Goal: Information Seeking & Learning: Learn about a topic

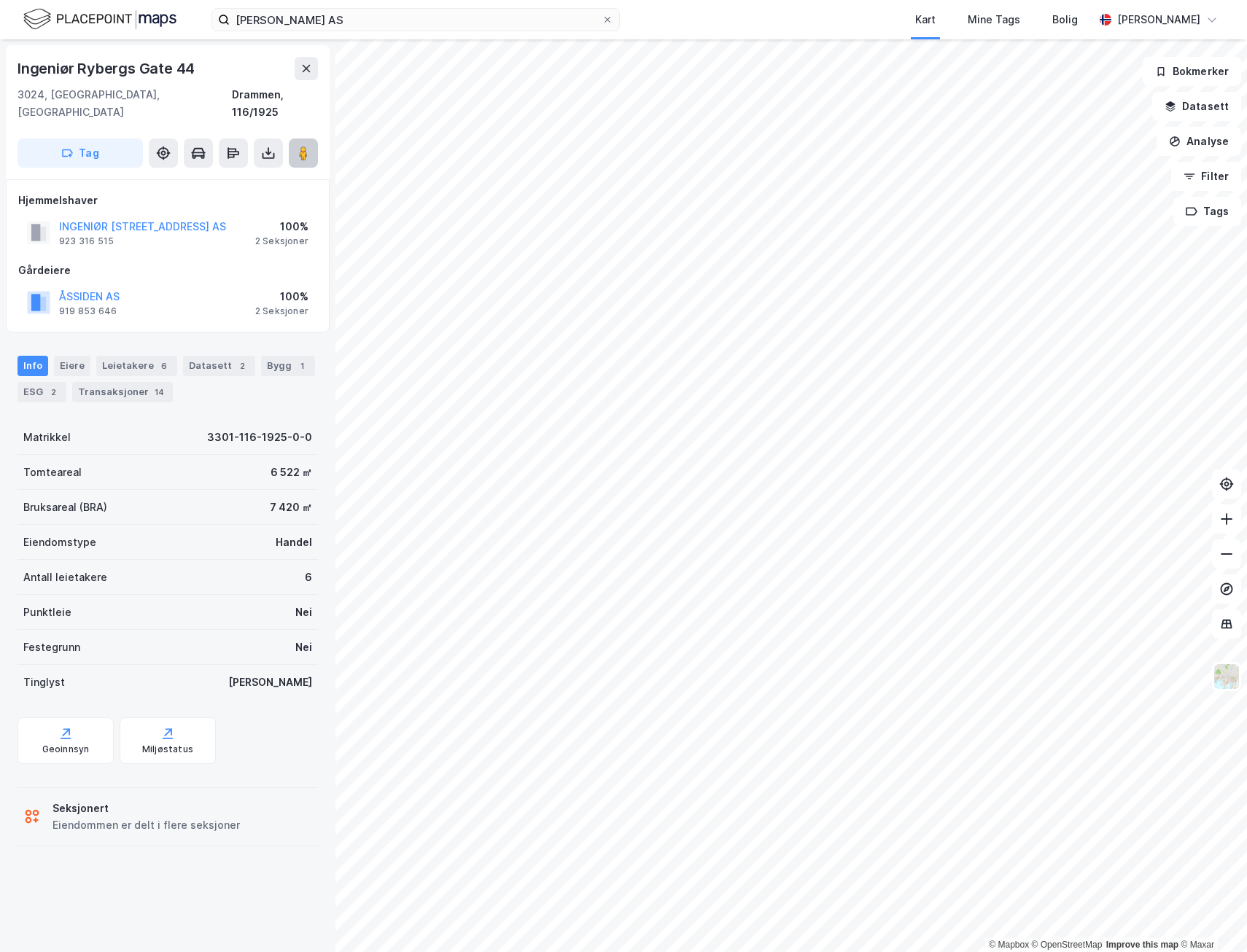
click at [299, 146] on image at bounding box center [303, 153] width 9 height 14
click at [134, 356] on div "Leietakere 6" at bounding box center [137, 366] width 81 height 21
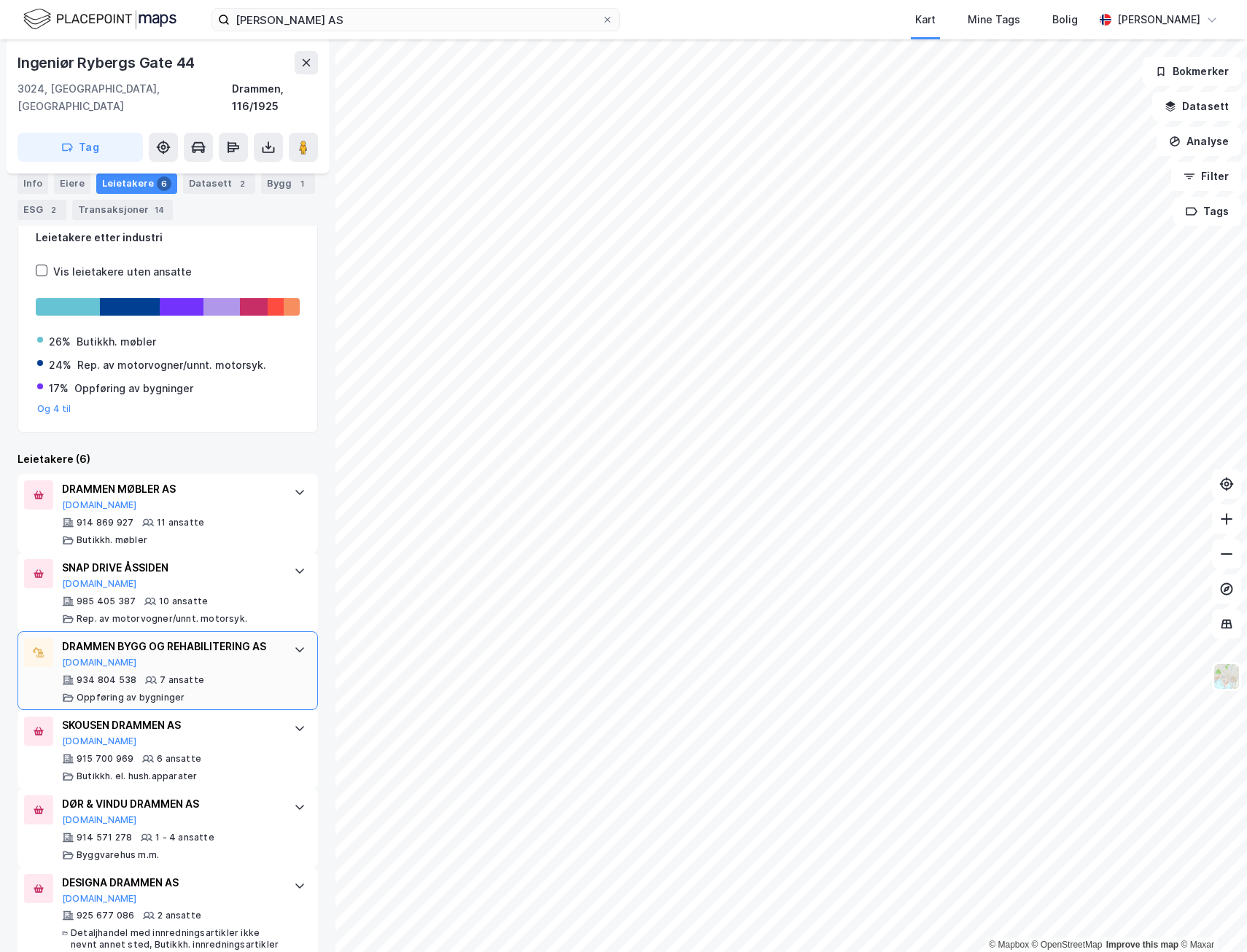
scroll to position [227, 0]
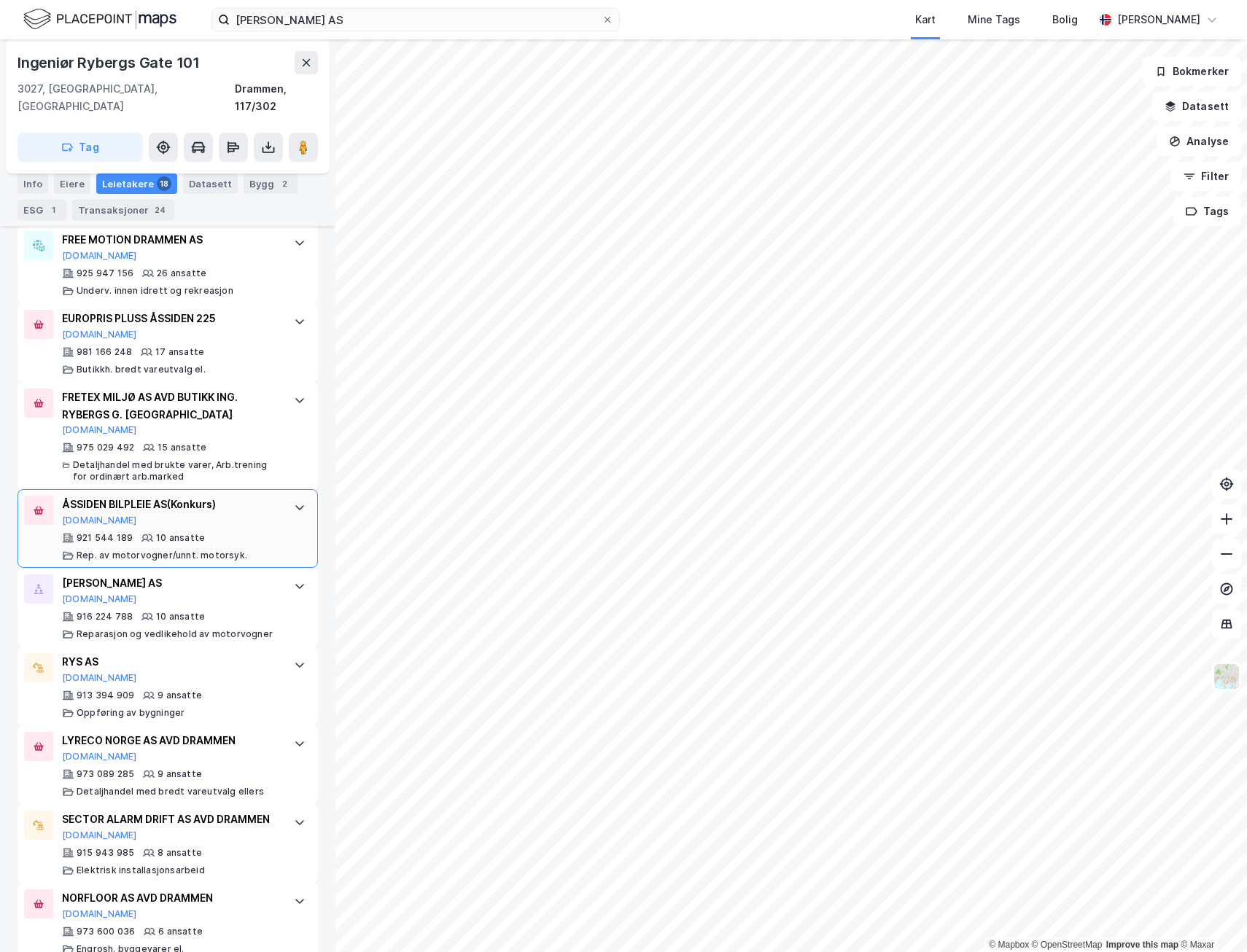
scroll to position [583, 0]
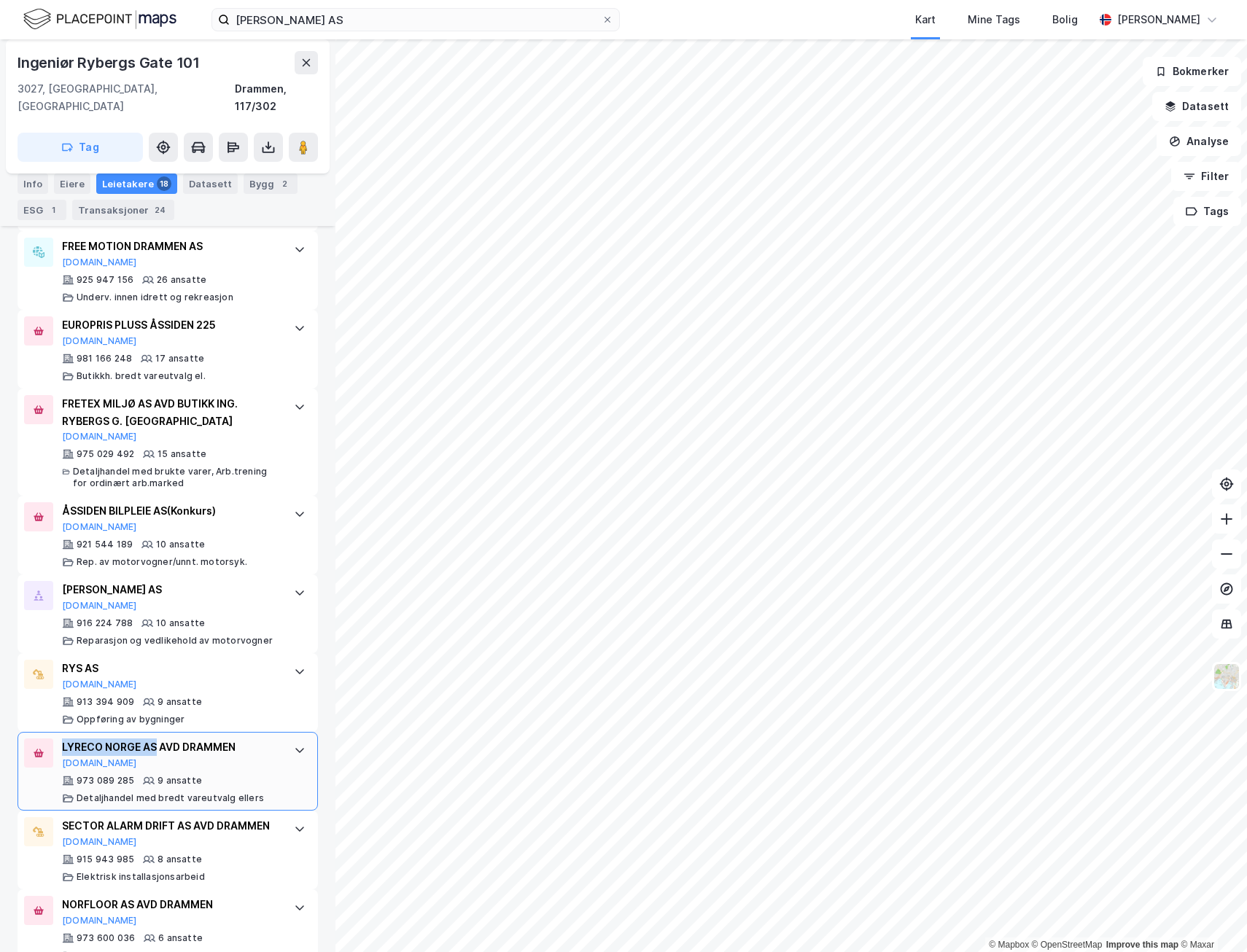
drag, startPoint x: 64, startPoint y: 726, endPoint x: 155, endPoint y: 732, distance: 91.2
click at [155, 739] on div "LYRECO NORGE AS AVD DRAMMEN" at bounding box center [170, 748] width 217 height 17
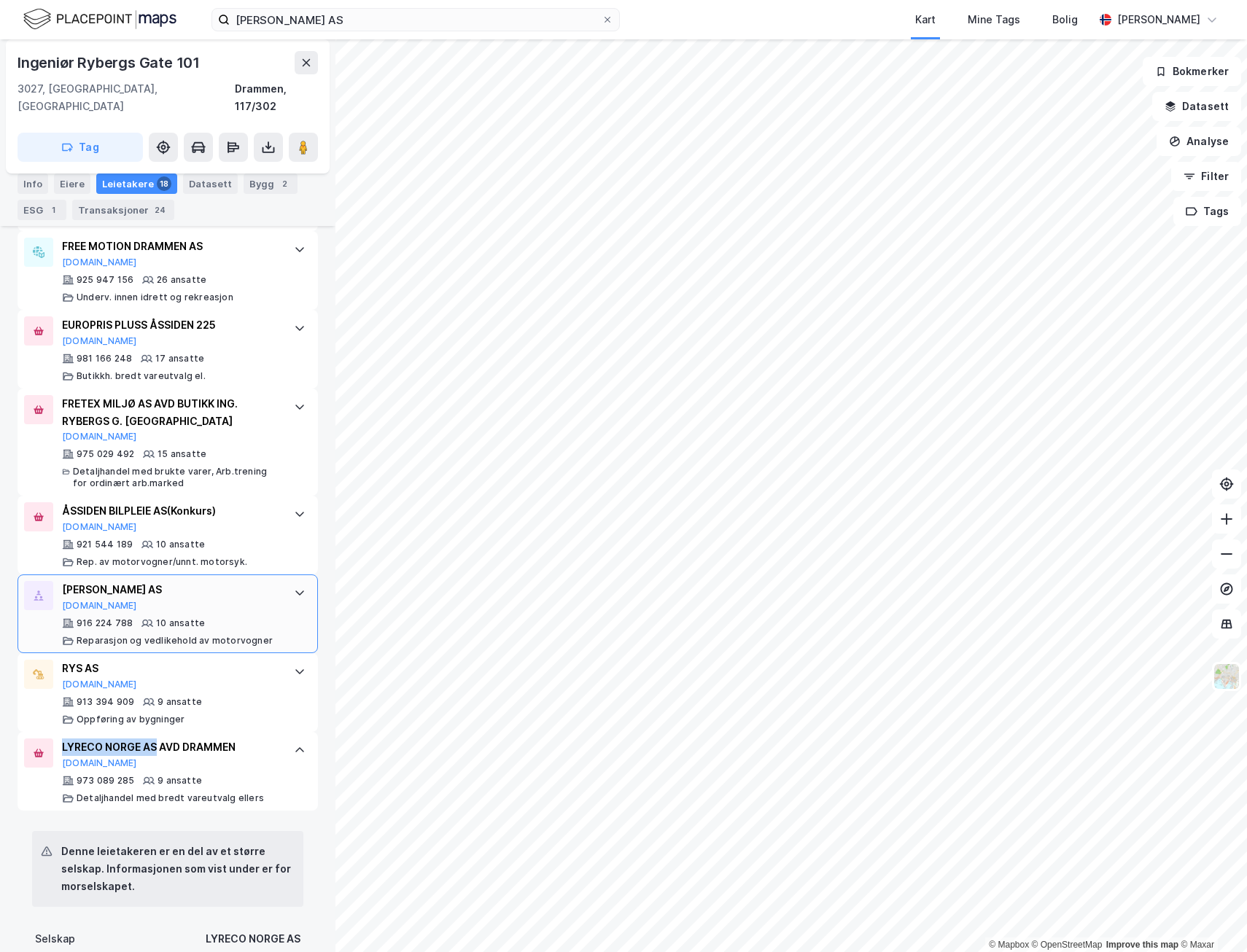
copy div "LYRECO NORGE AS"
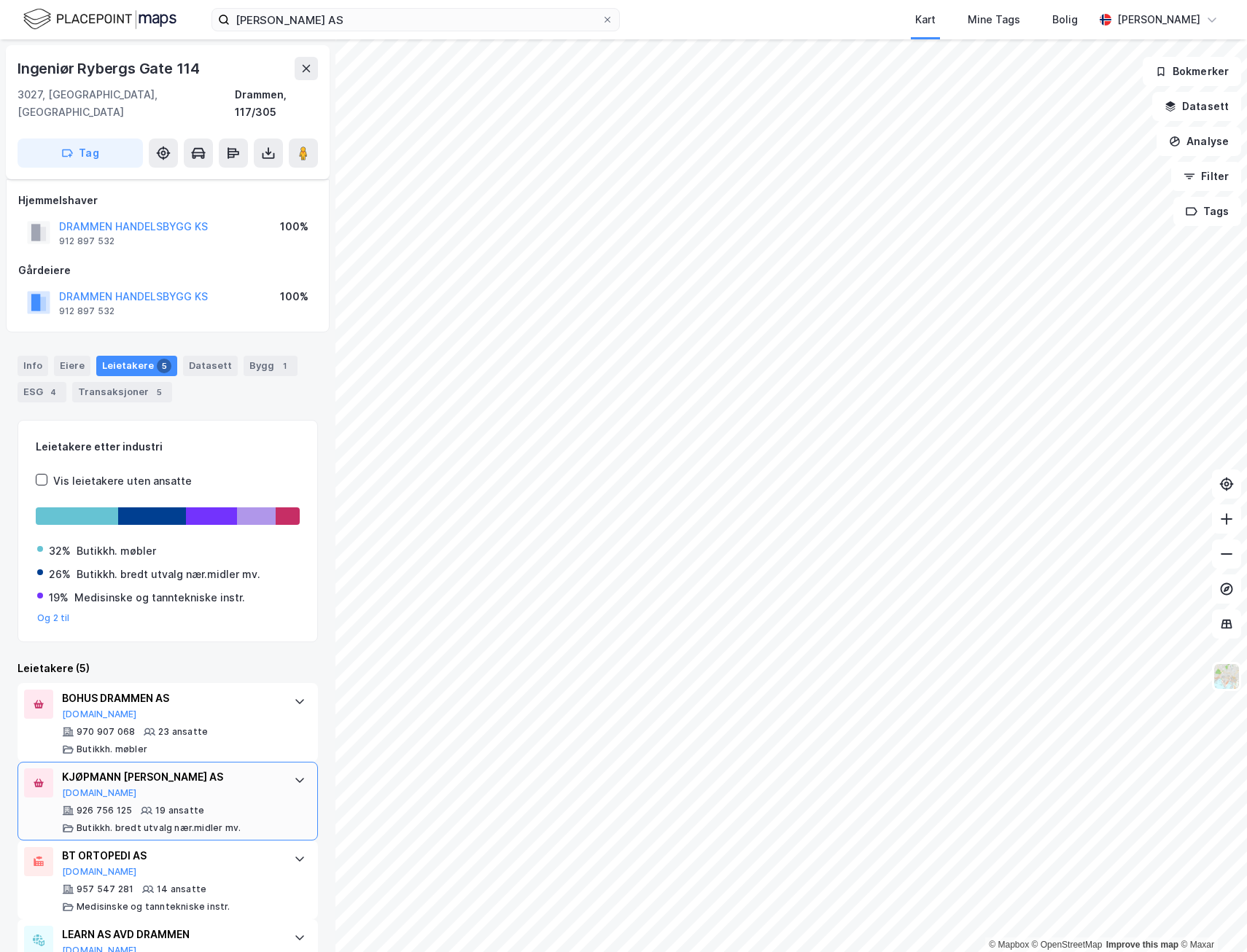
scroll to position [125, 0]
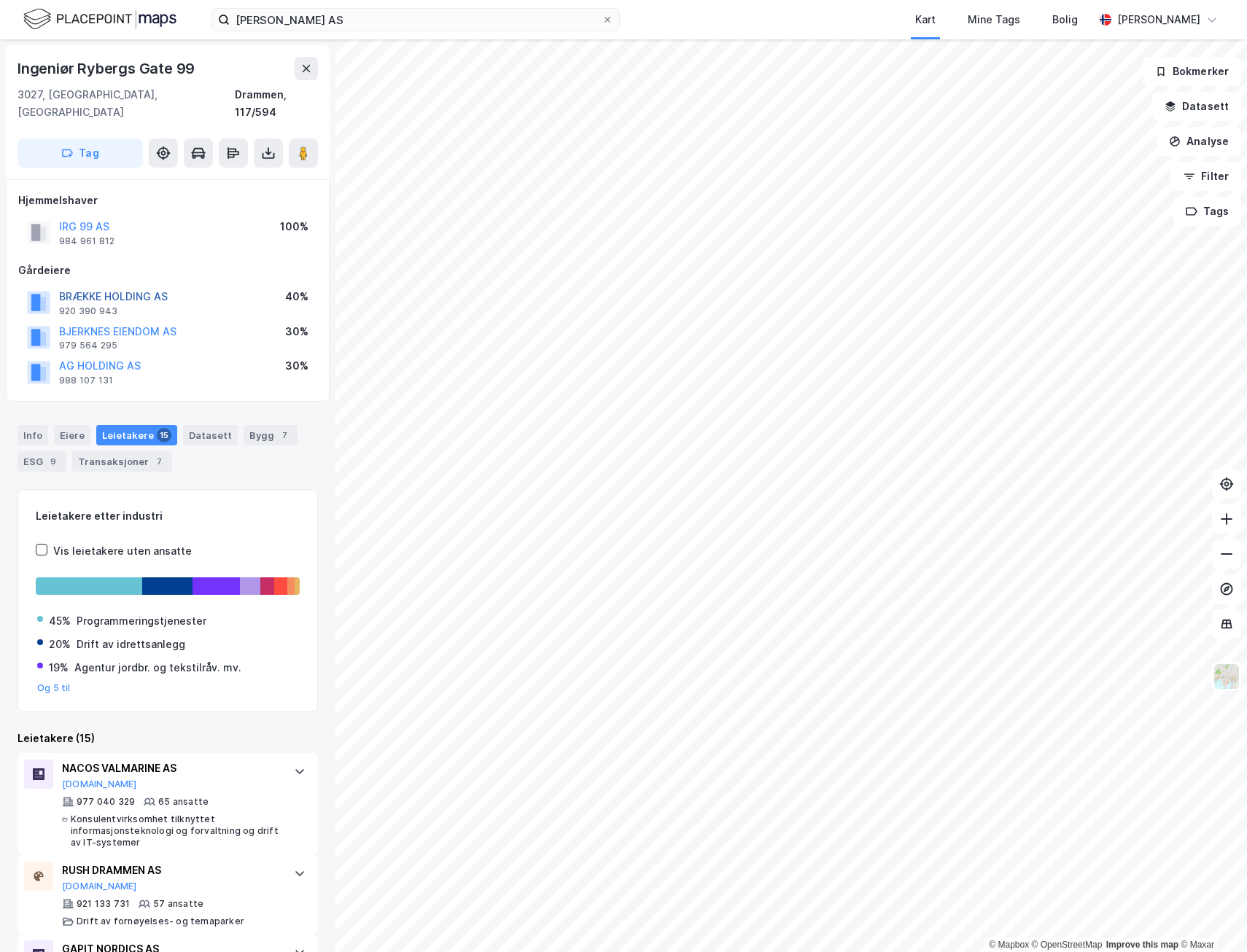
click at [0, 0] on button "BRÆKKE HOLDING AS" at bounding box center [0, 0] width 0 height 0
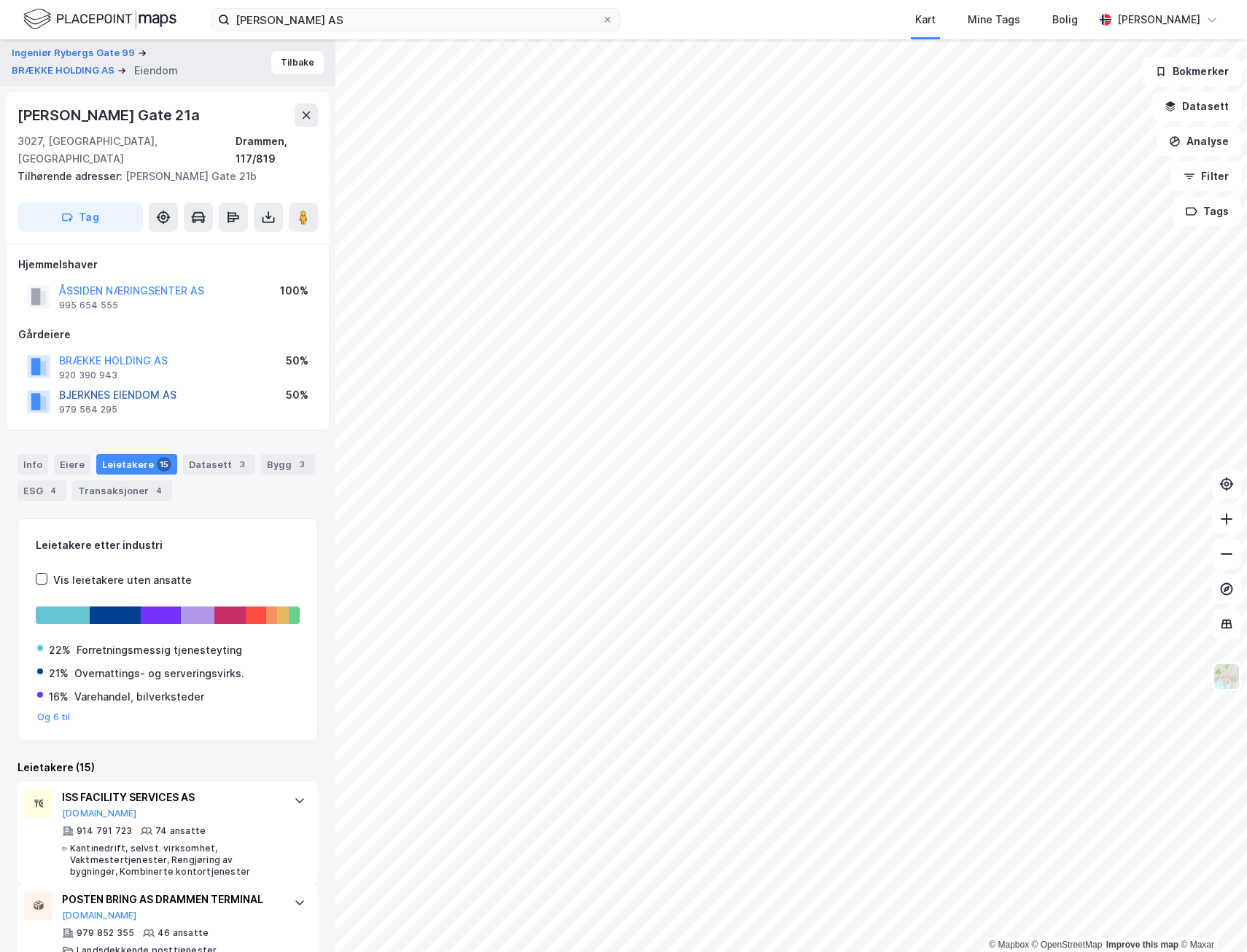
click at [0, 0] on button "BJERKNES EIENDOM AS" at bounding box center [0, 0] width 0 height 0
click at [281, 63] on button "Tilbake" at bounding box center [297, 62] width 52 height 23
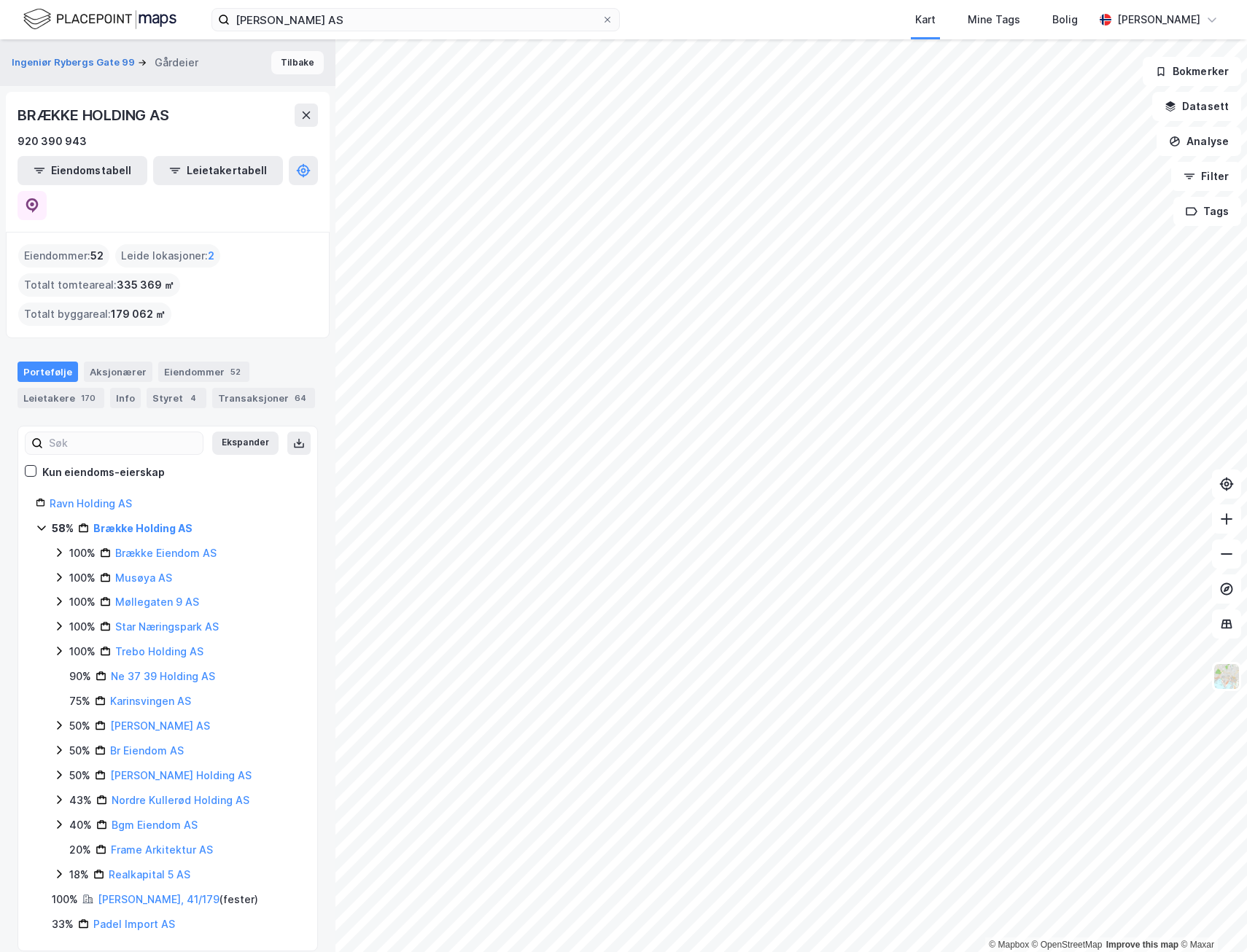
click at [288, 59] on button "Tilbake" at bounding box center [297, 62] width 52 height 23
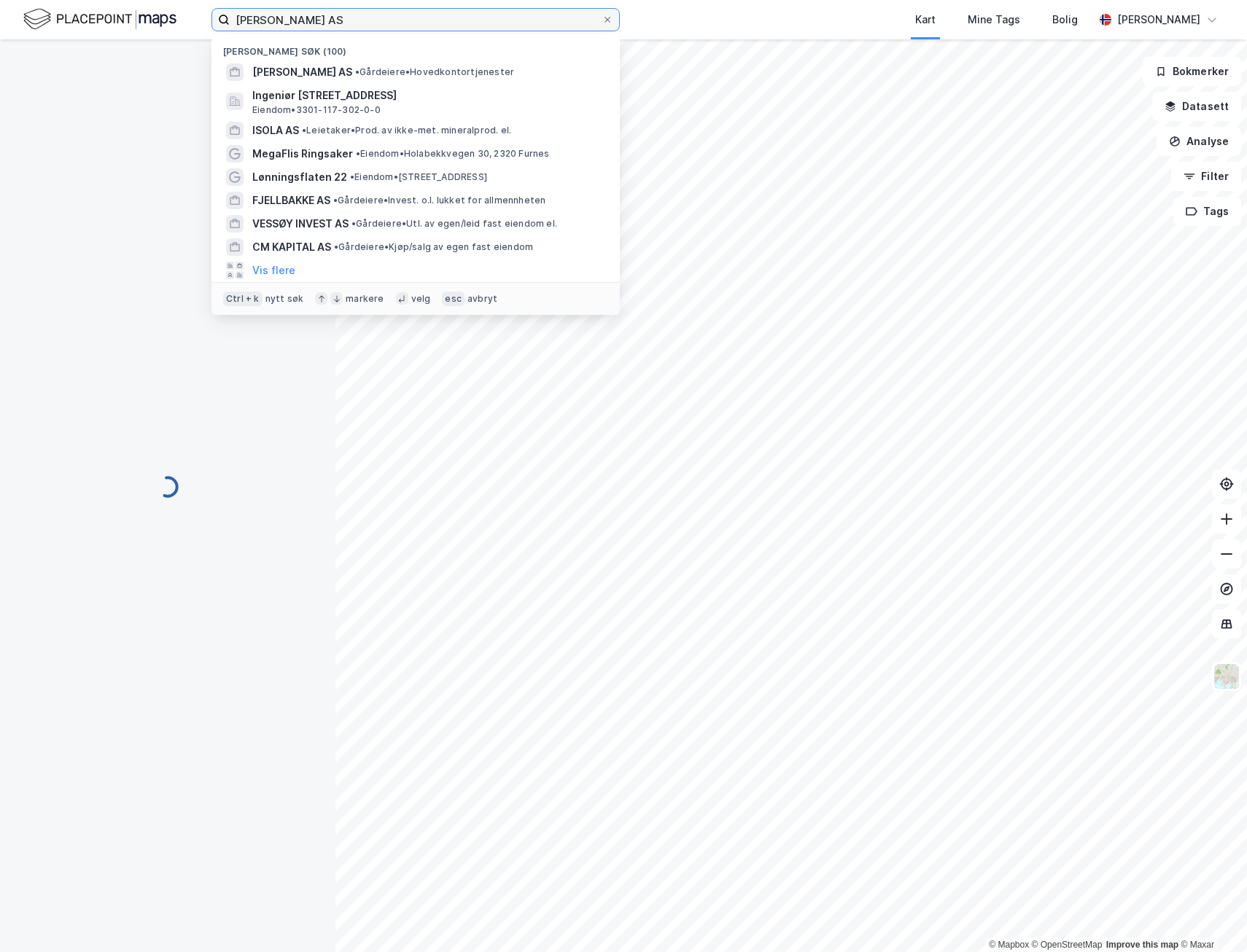
click at [307, 24] on input "[PERSON_NAME] AS" at bounding box center [416, 20] width 372 height 22
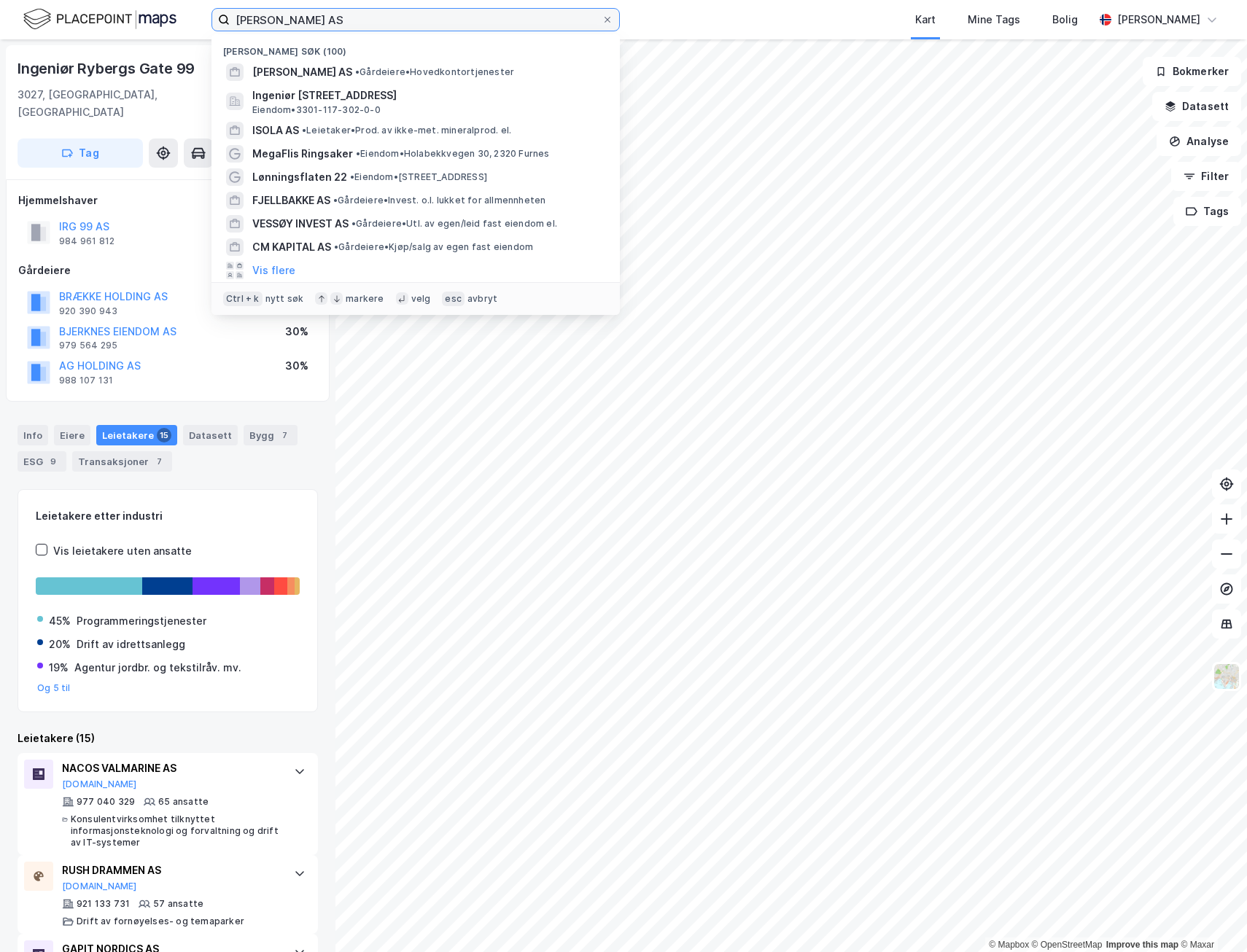
click at [307, 24] on input "[PERSON_NAME] AS" at bounding box center [416, 20] width 372 height 22
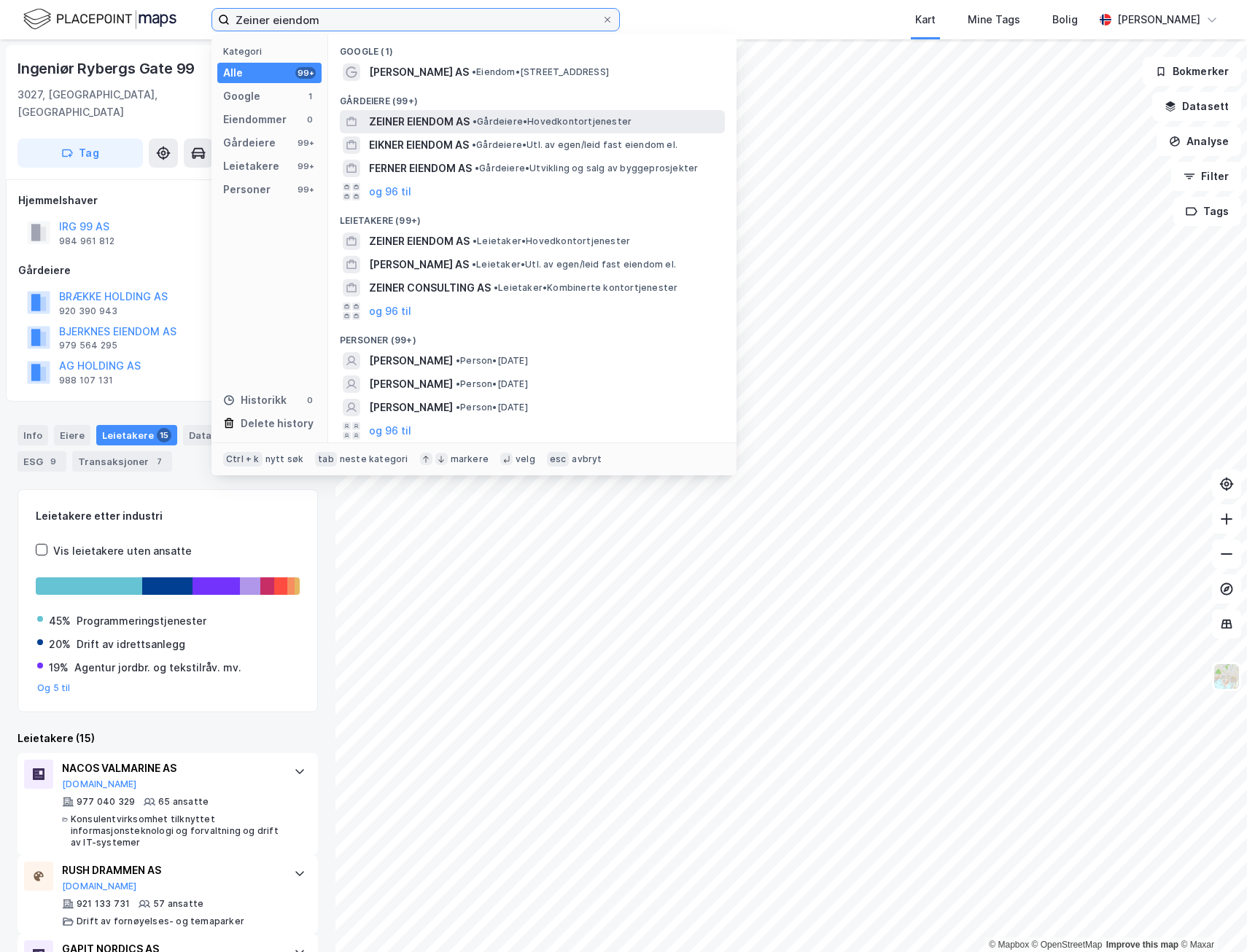
type input "Zeiner eiendom"
click at [435, 122] on span "ZEINER EIENDOM AS" at bounding box center [419, 122] width 101 height 17
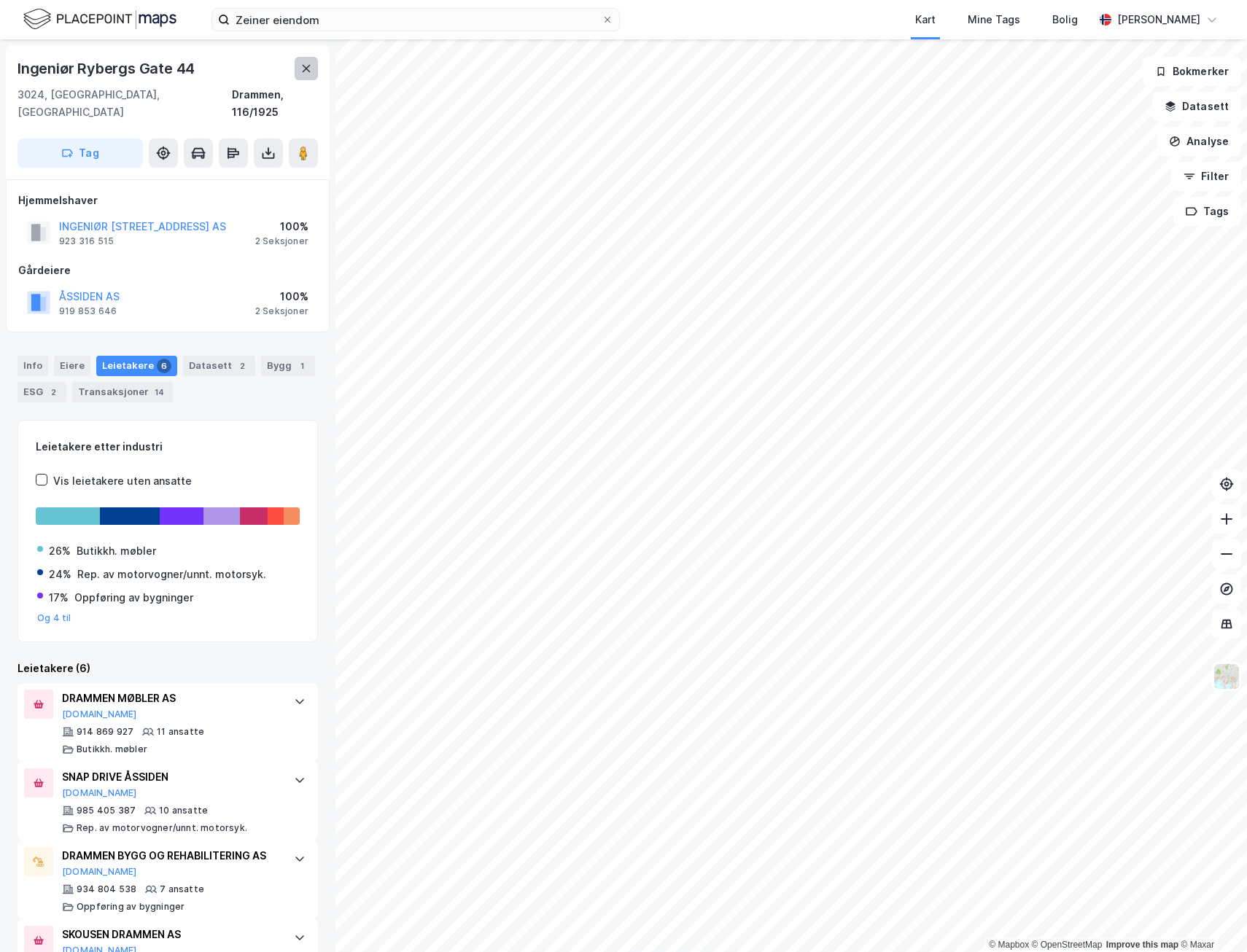
click at [305, 63] on button at bounding box center [305, 68] width 23 height 23
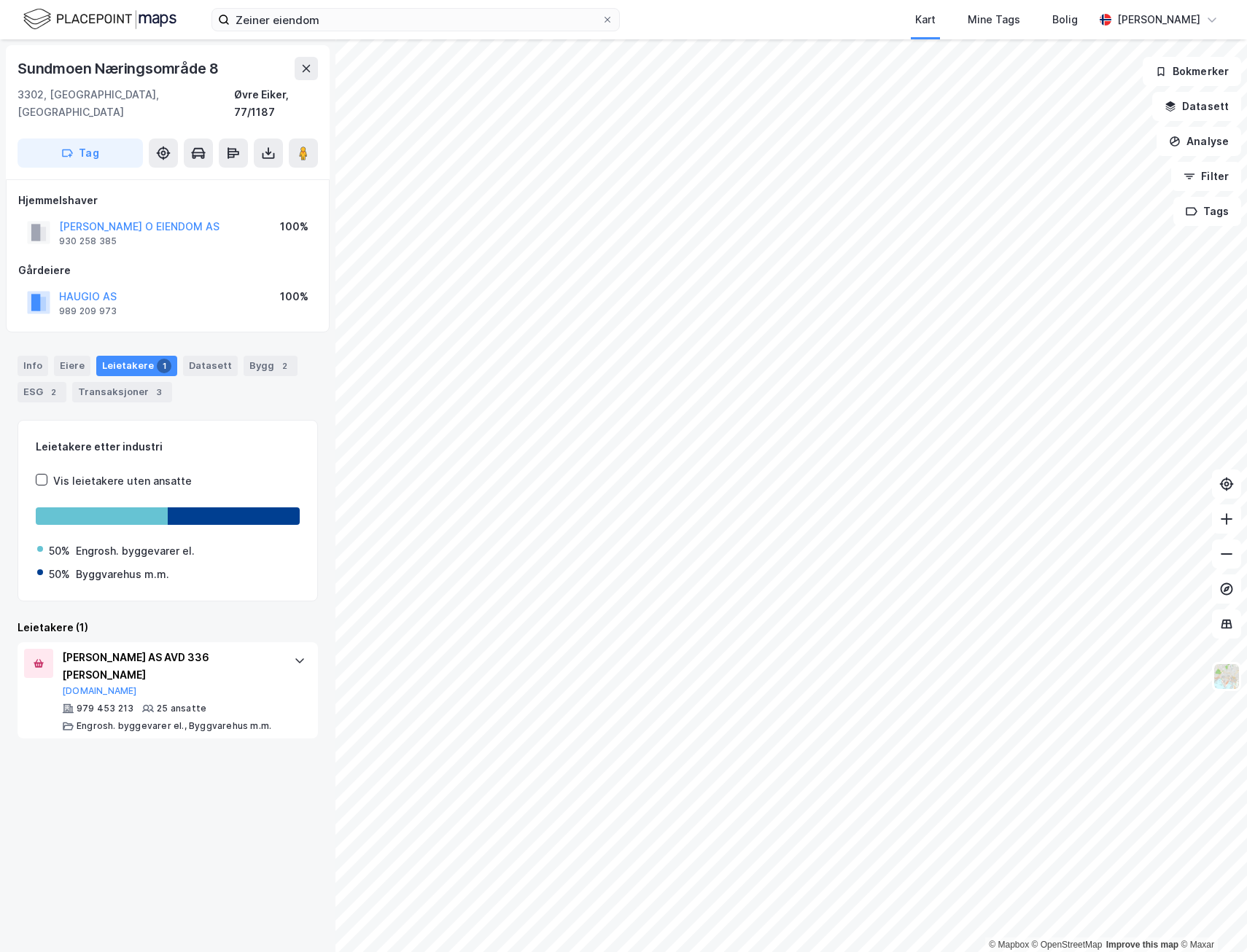
click at [315, 81] on div "Sundmoen [STREET_ADDRESS], [GEOGRAPHIC_DATA] [GEOGRAPHIC_DATA], 77/1187" at bounding box center [168, 89] width 301 height 64
click at [311, 70] on icon at bounding box center [306, 68] width 12 height 12
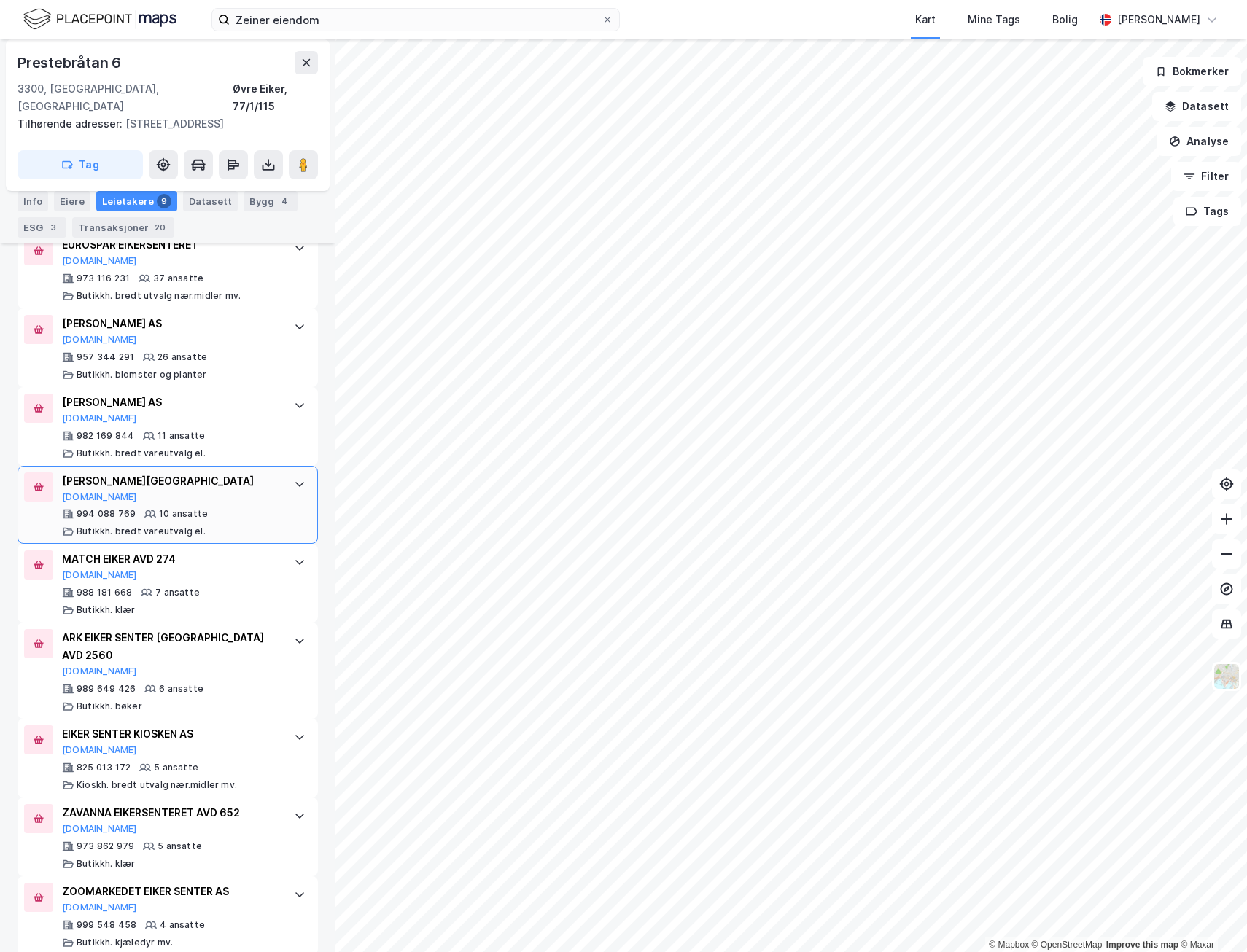
scroll to position [546, 0]
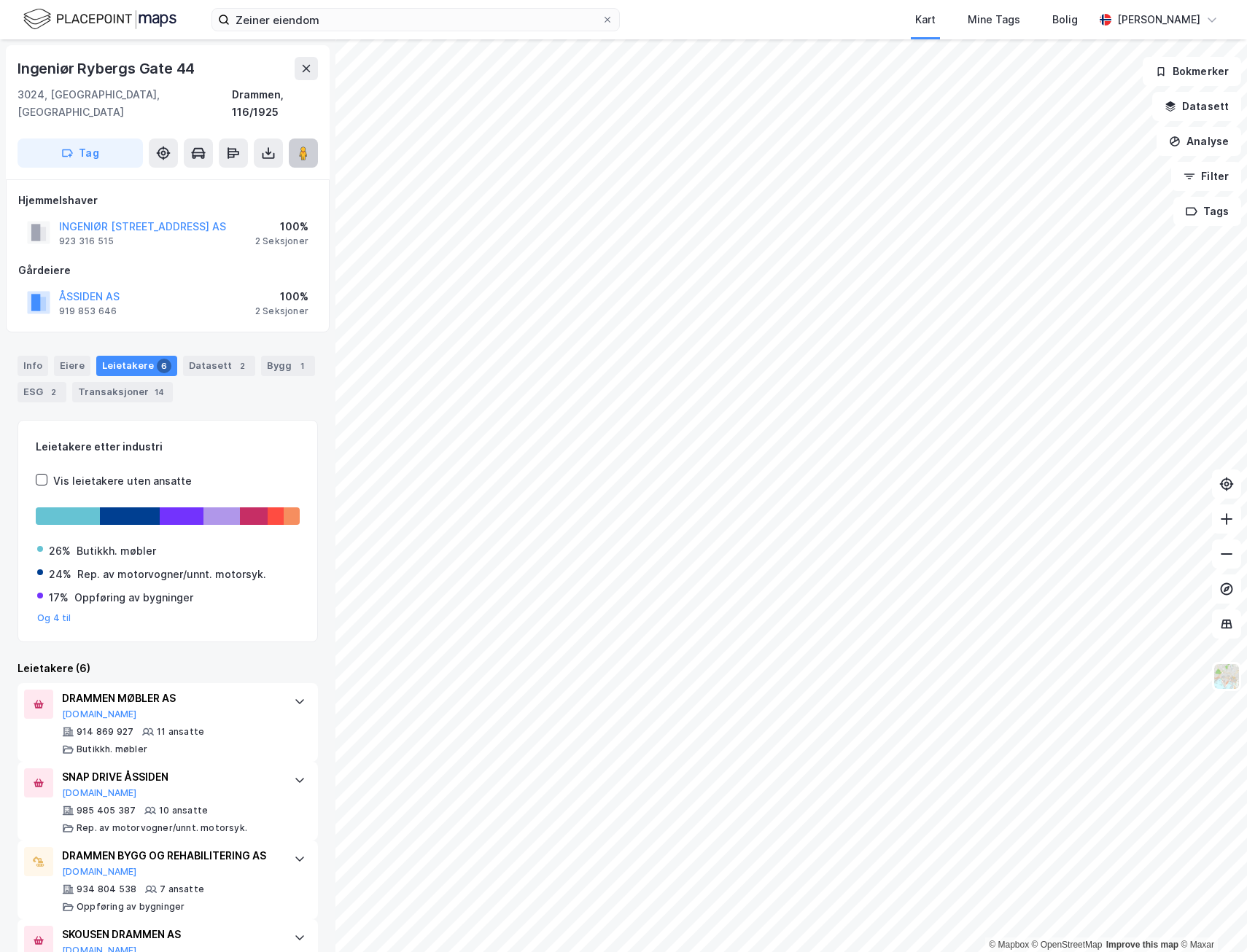
click at [300, 146] on image at bounding box center [303, 153] width 9 height 14
